Goal: Task Accomplishment & Management: Manage account settings

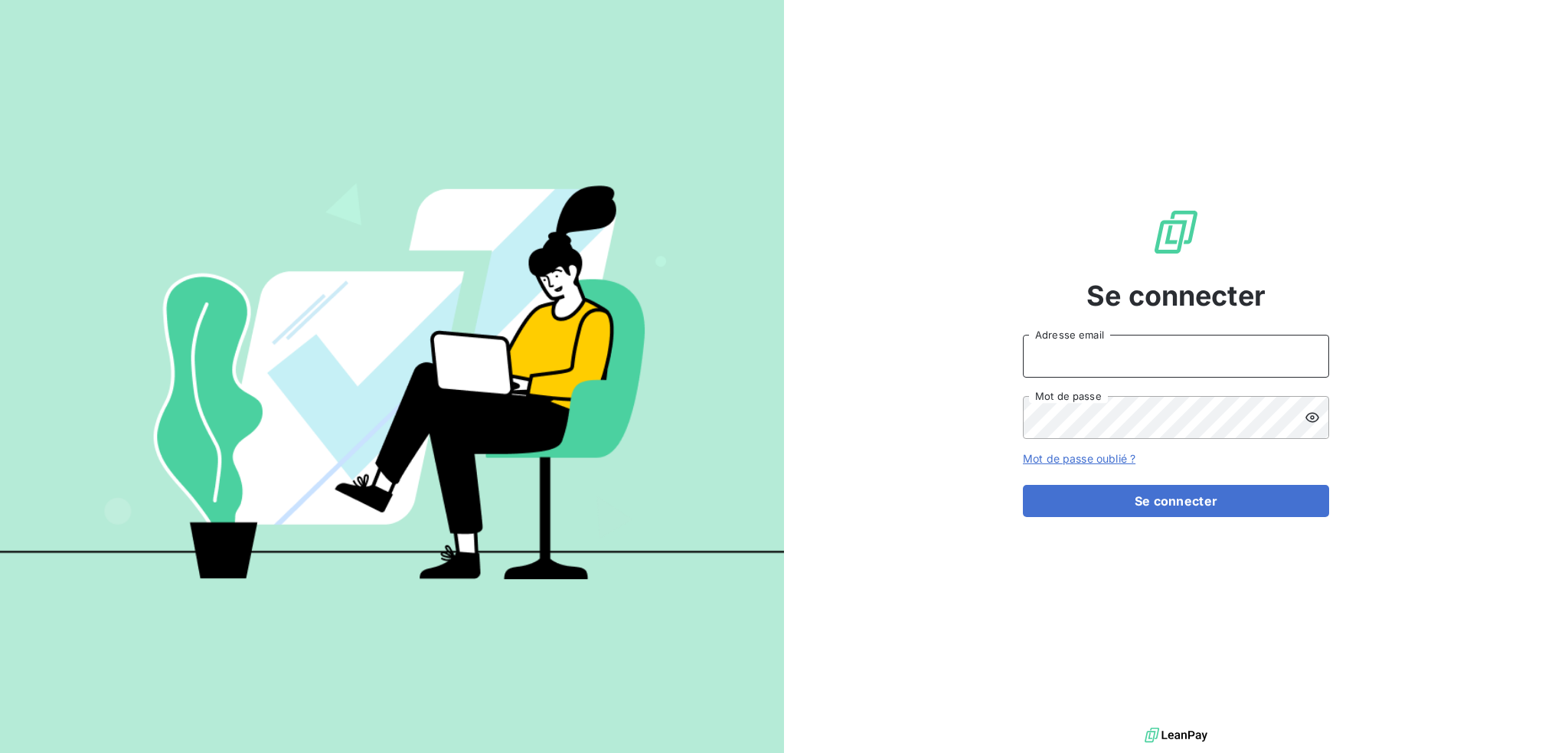
drag, startPoint x: 1162, startPoint y: 341, endPoint x: 1157, endPoint y: 348, distance: 8.6
click at [1162, 341] on input "Adresse email" at bounding box center [1176, 357] width 307 height 43
type input "compta@login-informatique.com"
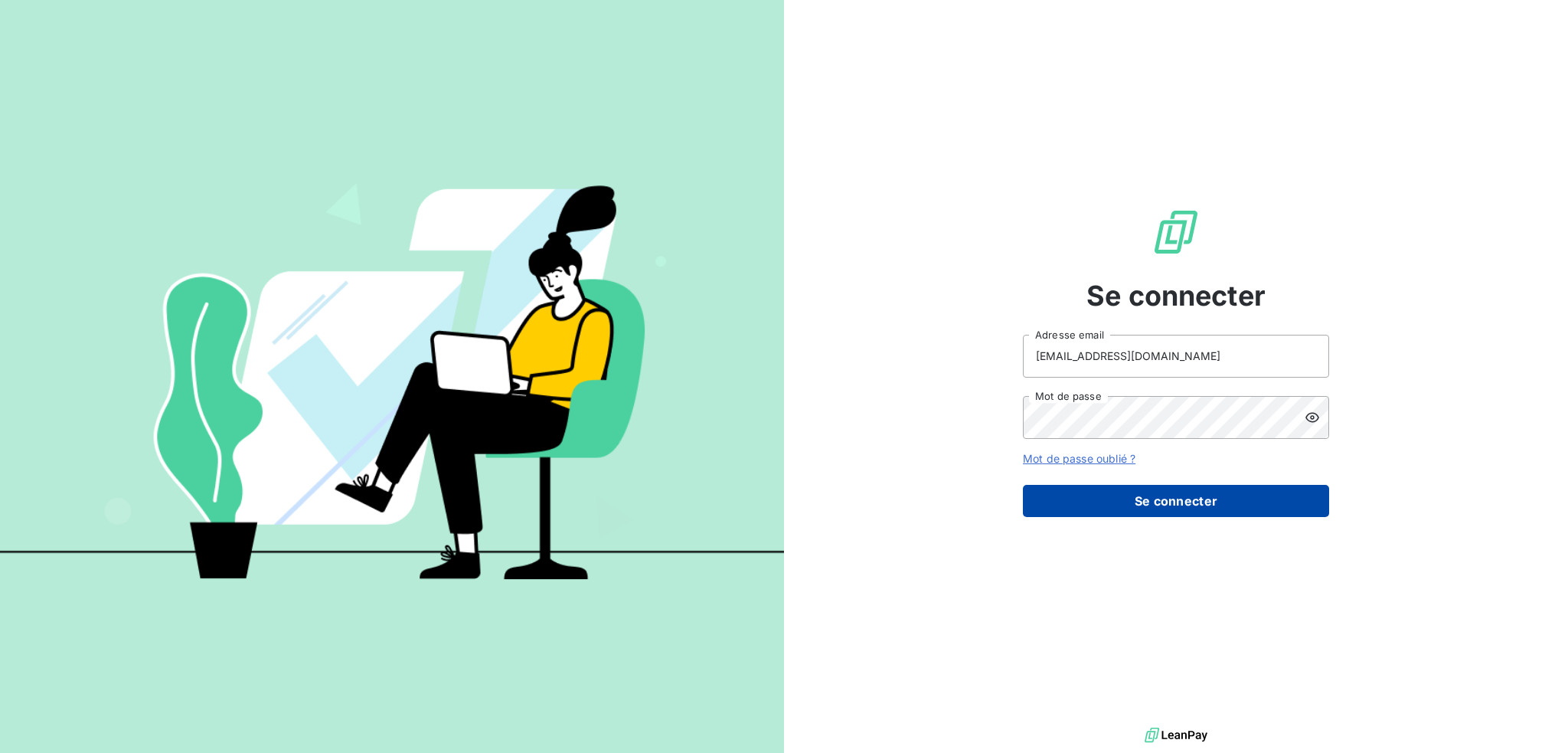
click at [1133, 497] on button "Se connecter" at bounding box center [1176, 501] width 307 height 32
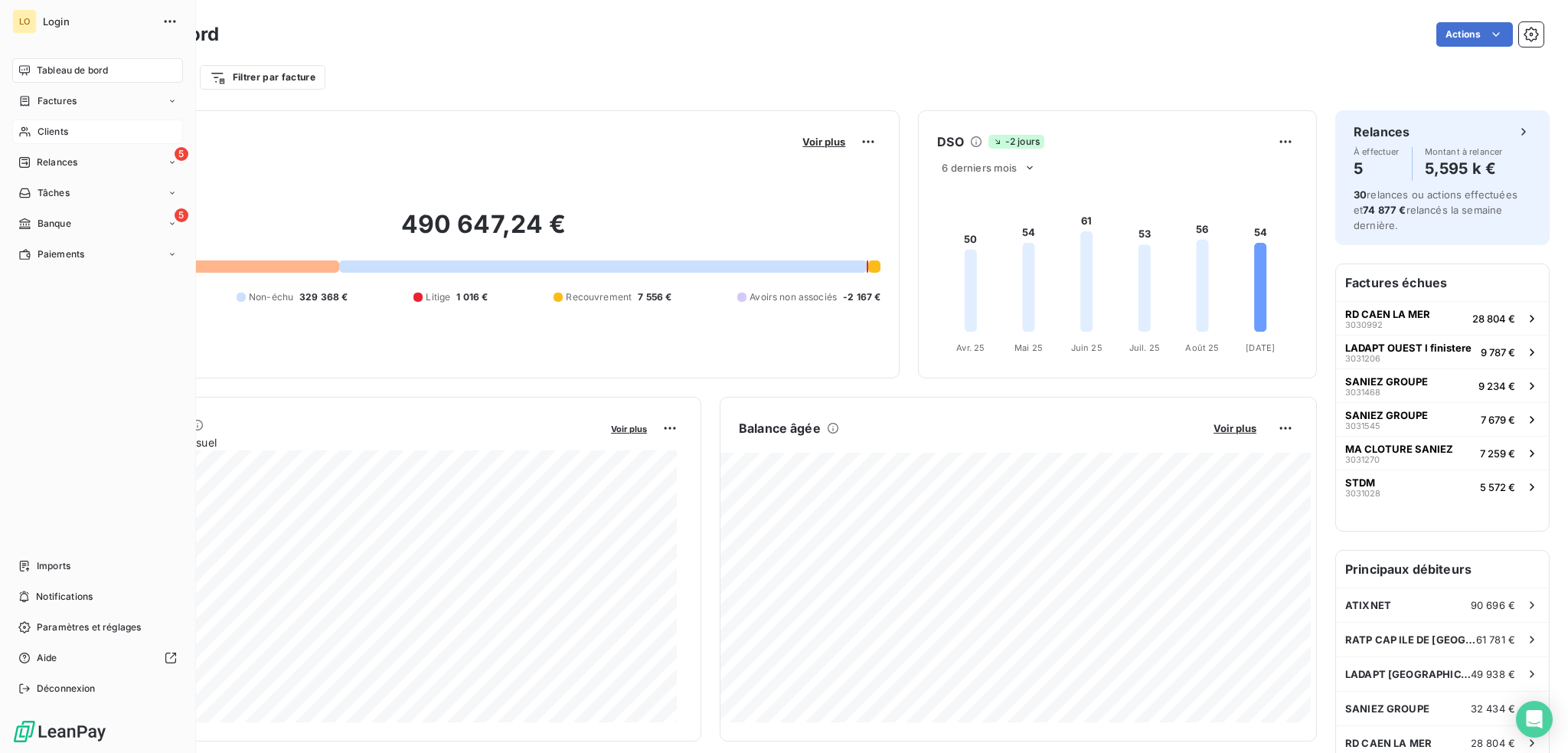
click at [77, 131] on div "Clients" at bounding box center [97, 132] width 170 height 24
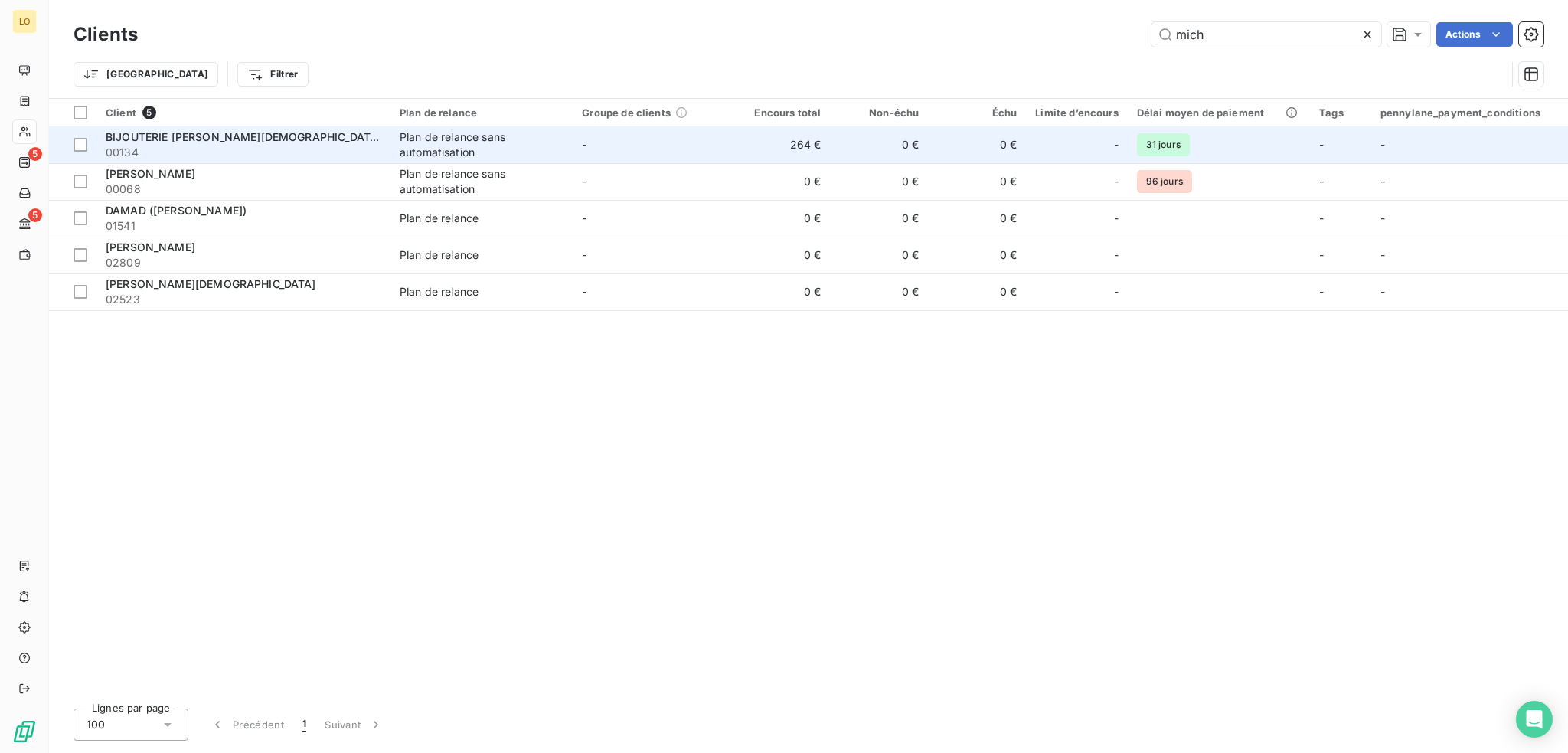
type input "mich"
click at [212, 140] on span "BIJOUTERIE MICHE CHRISTIAN" at bounding box center [244, 136] width 276 height 13
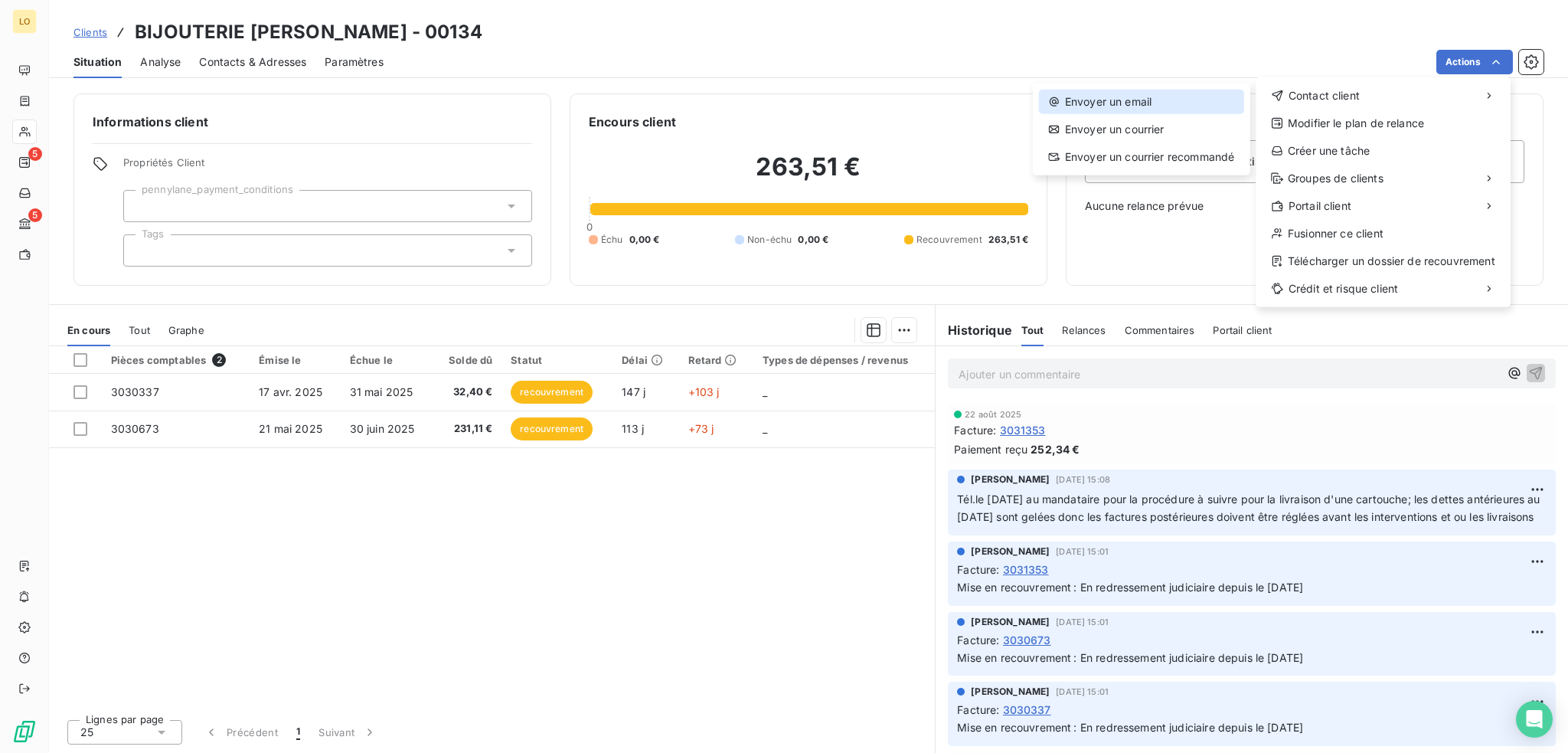
click at [1135, 101] on div "Envoyer un email" at bounding box center [1142, 102] width 205 height 24
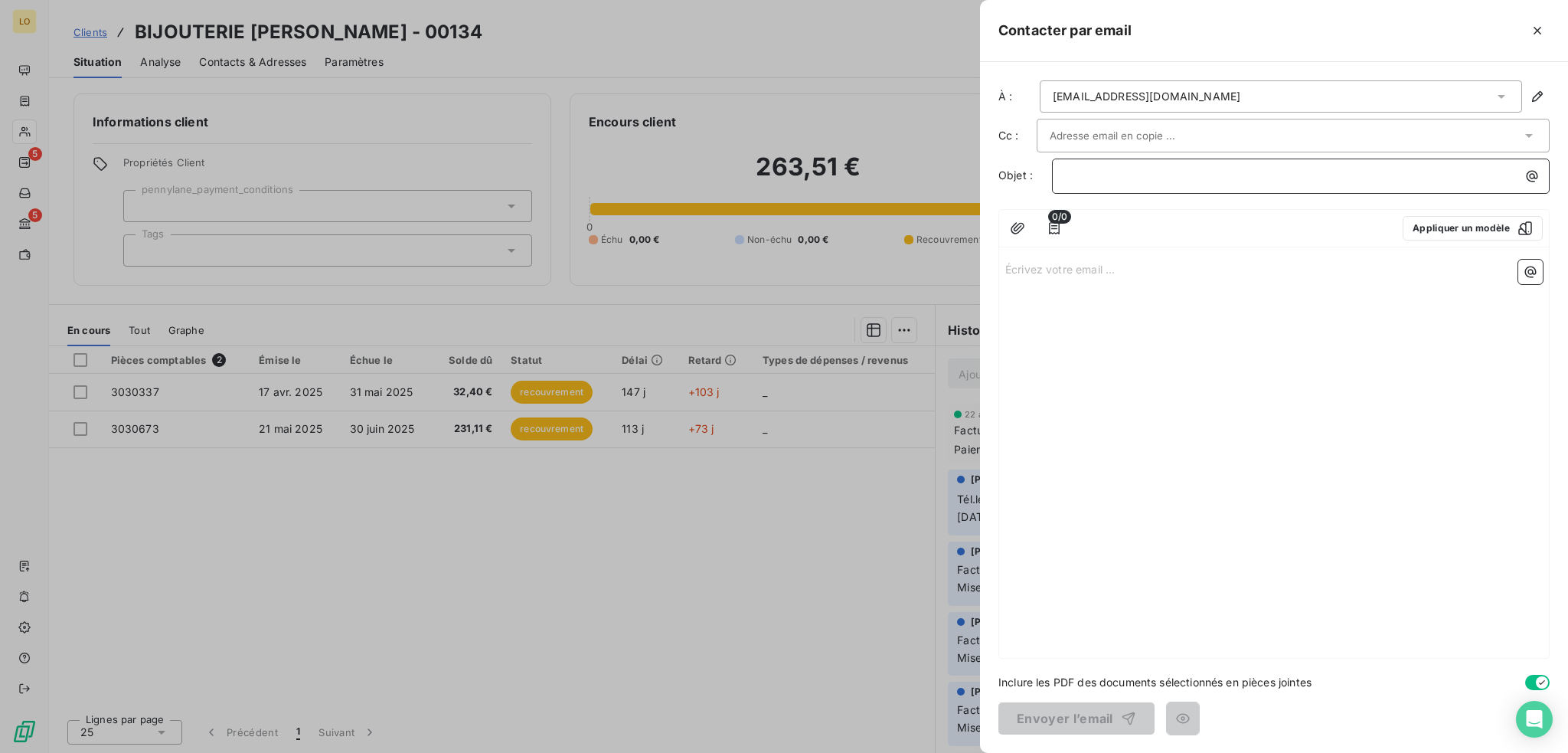
click at [1161, 174] on p "﻿" at bounding box center [1305, 176] width 480 height 17
click at [1060, 232] on icon "button" at bounding box center [1055, 228] width 15 height 16
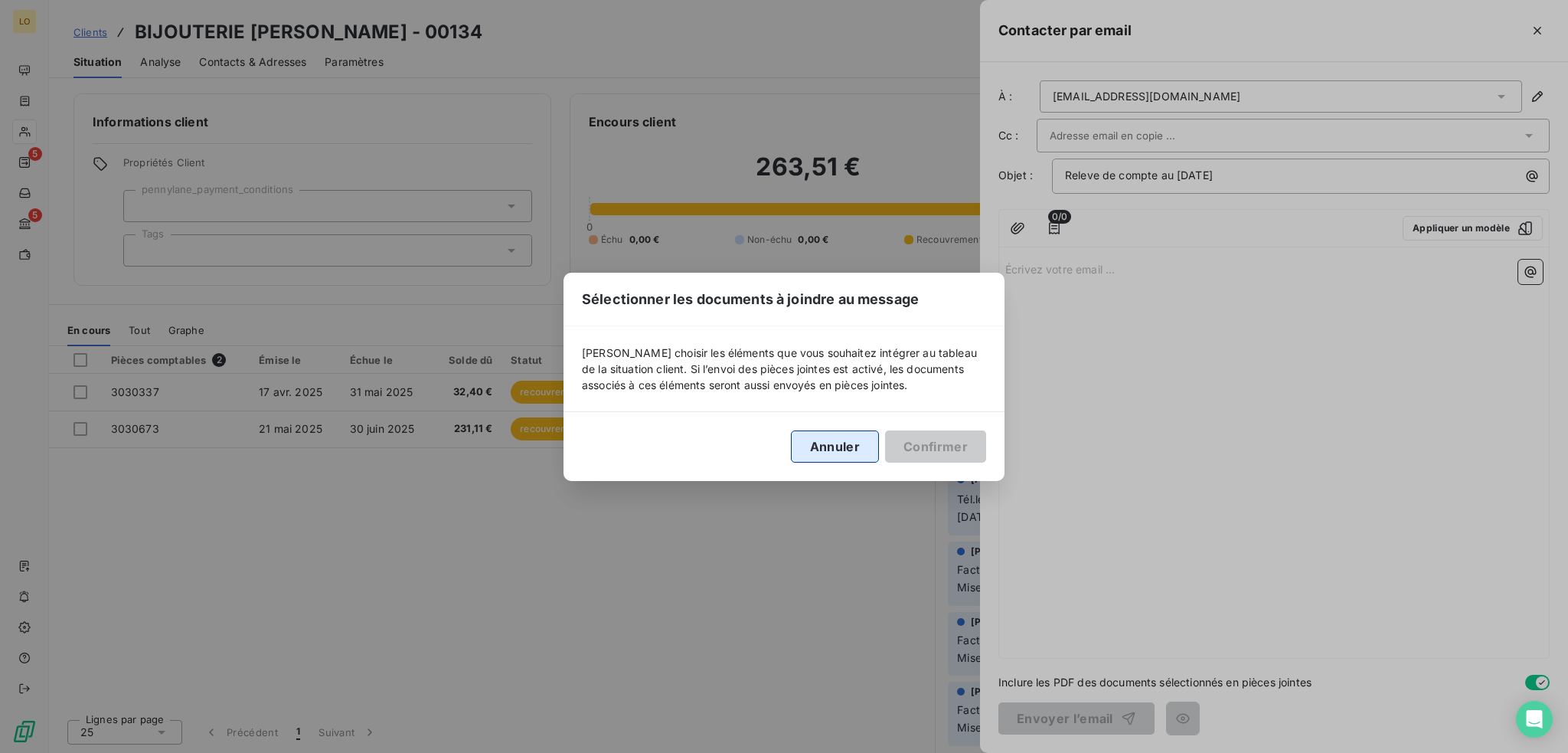
click at [847, 439] on button "Annuler" at bounding box center [835, 446] width 88 height 32
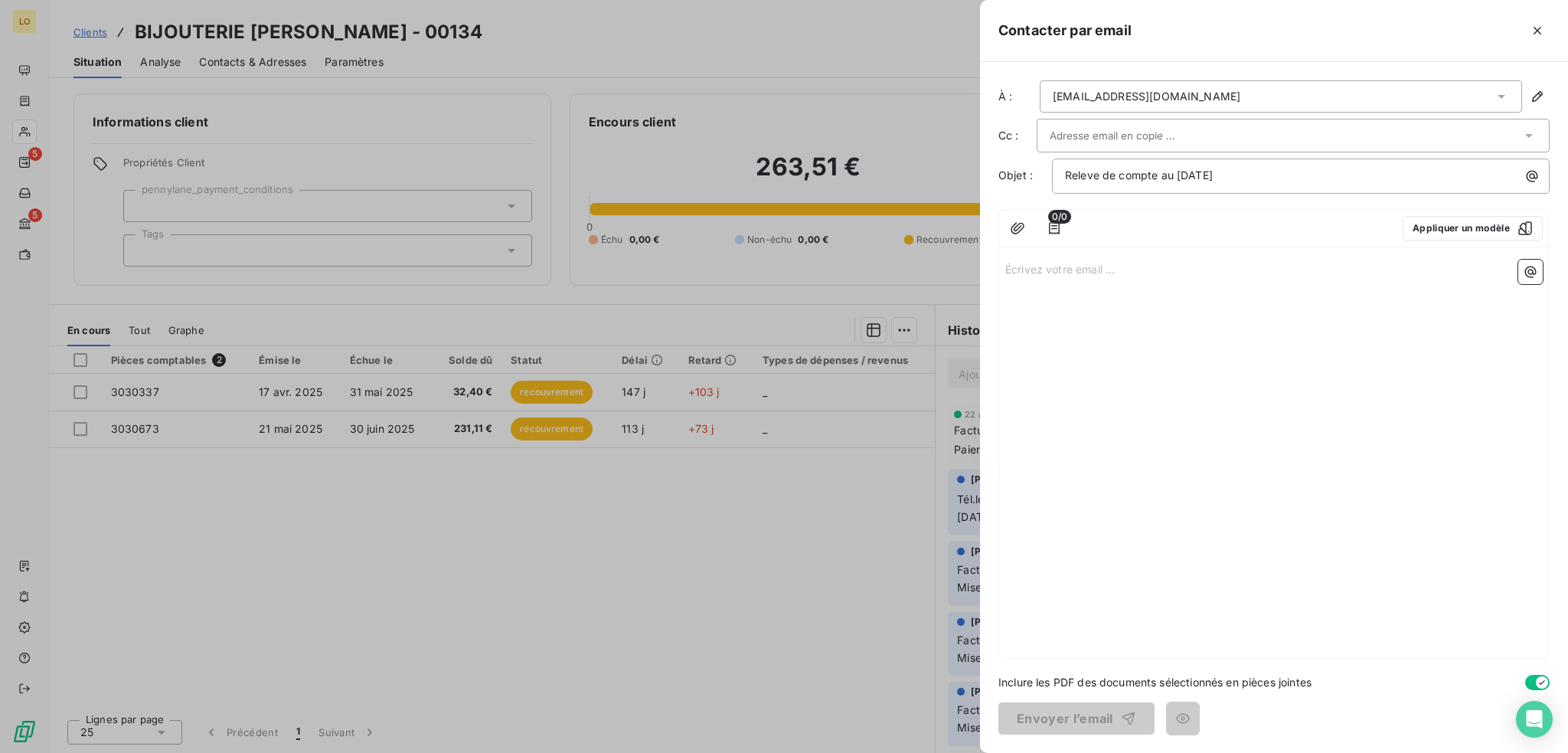
click at [1540, 33] on icon "button" at bounding box center [1538, 31] width 15 height 16
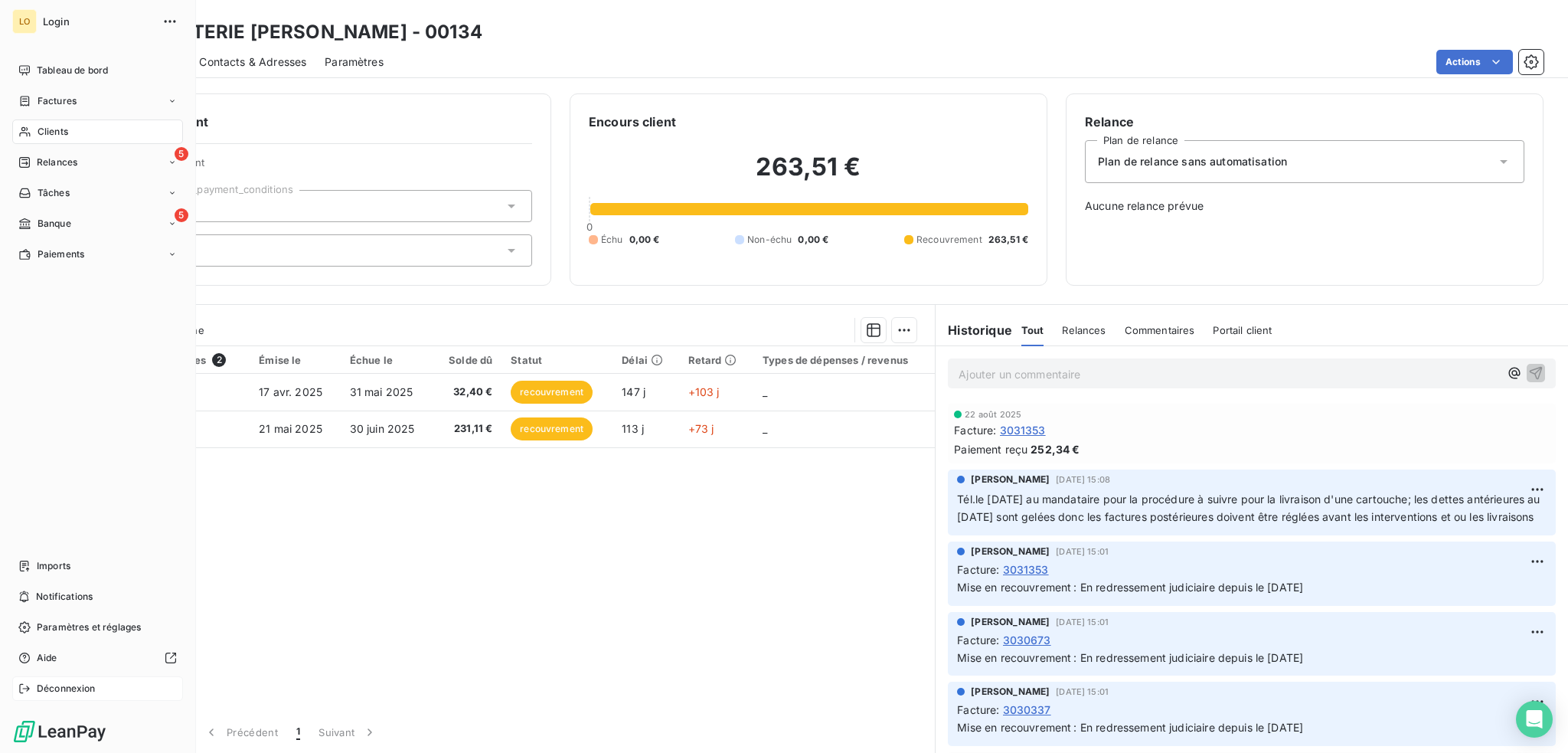
click at [72, 687] on span "Déconnexion" at bounding box center [66, 688] width 59 height 14
